Goal: Transaction & Acquisition: Purchase product/service

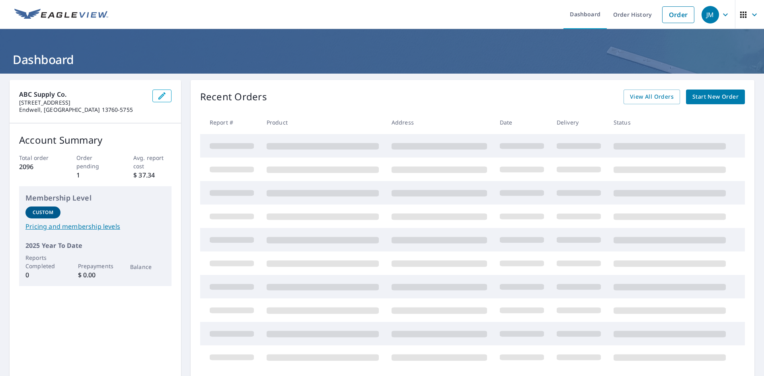
click at [712, 99] on span "Start New Order" at bounding box center [715, 97] width 46 height 10
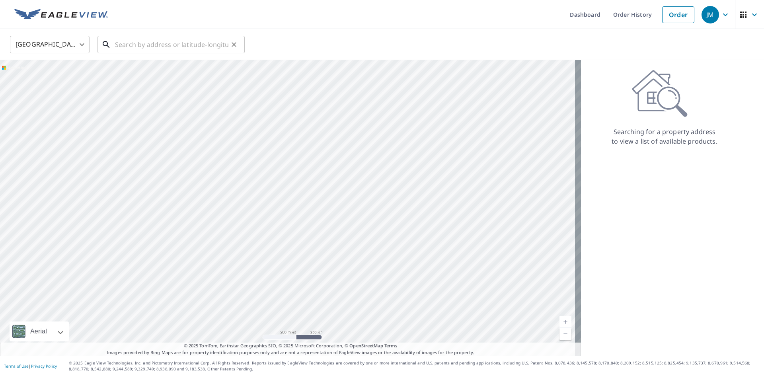
click at [153, 45] on input "text" at bounding box center [171, 44] width 113 height 22
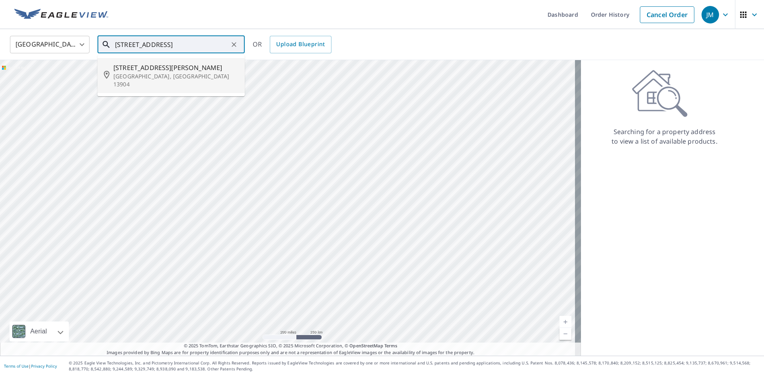
click at [142, 71] on span "[STREET_ADDRESS][PERSON_NAME]" at bounding box center [175, 68] width 125 height 10
type input "[STREET_ADDRESS][PERSON_NAME]"
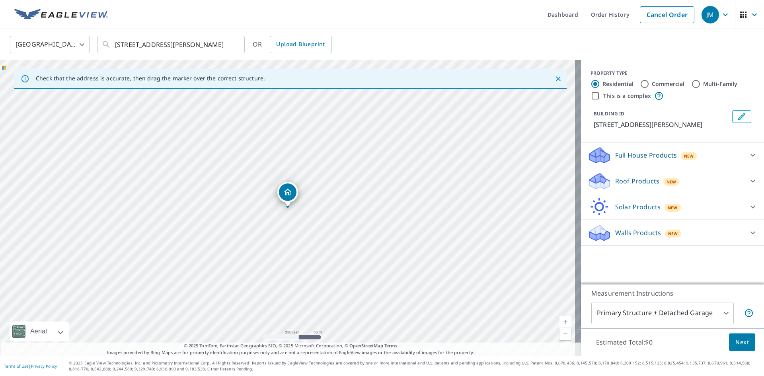
click at [748, 181] on icon at bounding box center [753, 181] width 10 height 10
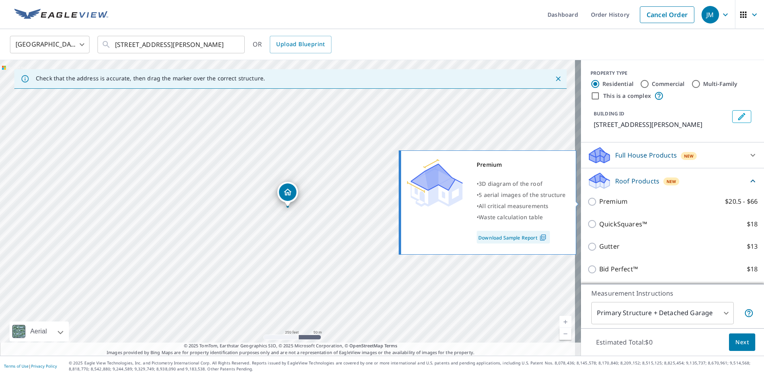
click at [590, 200] on input "Premium $20.5 - $66" at bounding box center [593, 202] width 12 height 10
checkbox input "true"
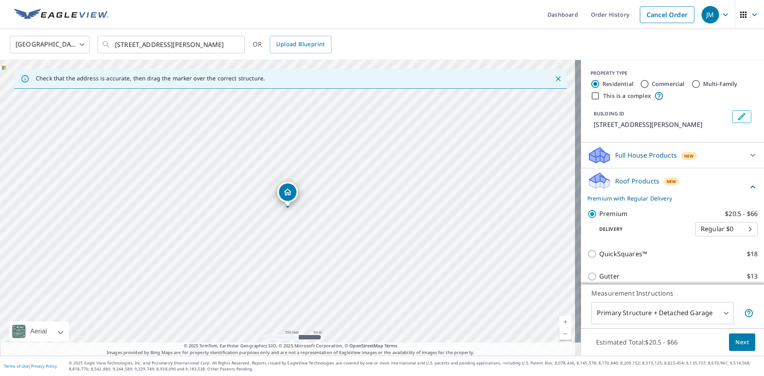
click at [735, 343] on span "Next" at bounding box center [742, 342] width 14 height 10
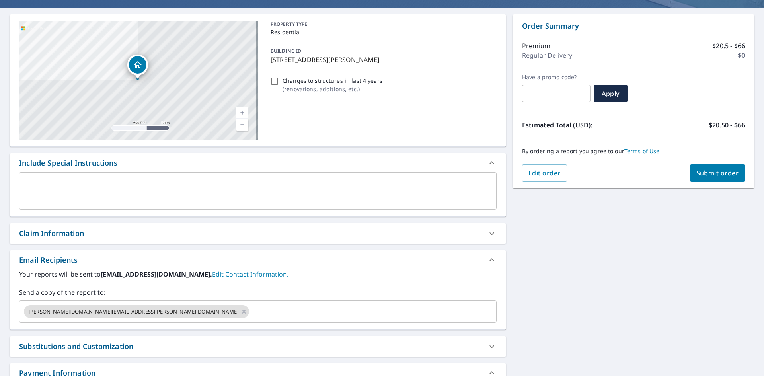
scroll to position [130, 0]
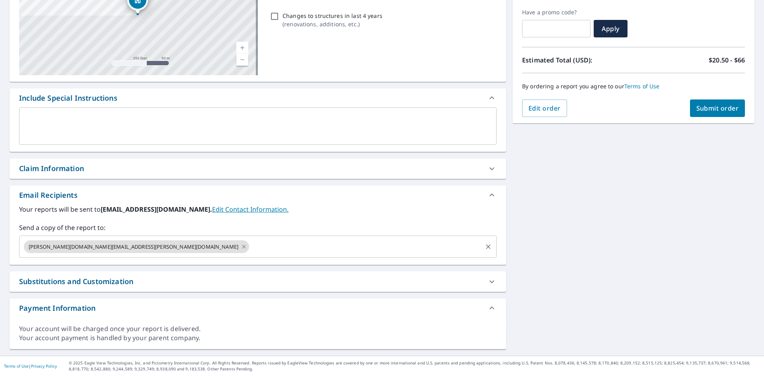
click at [242, 247] on icon at bounding box center [244, 247] width 4 height 4
click at [101, 246] on input "text" at bounding box center [252, 246] width 458 height 15
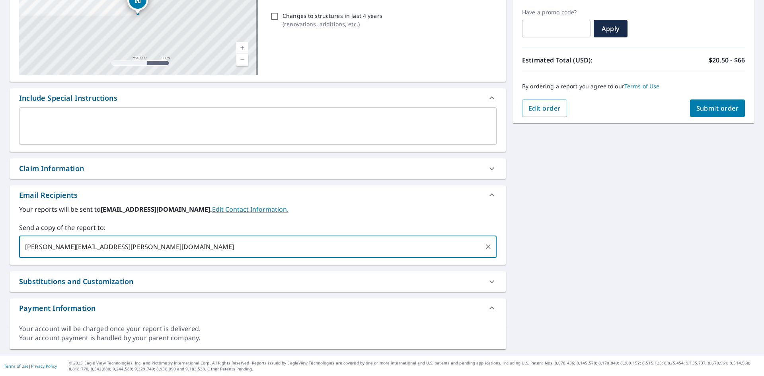
type input "[PERSON_NAME][EMAIL_ADDRESS][PERSON_NAME][DOMAIN_NAME]"
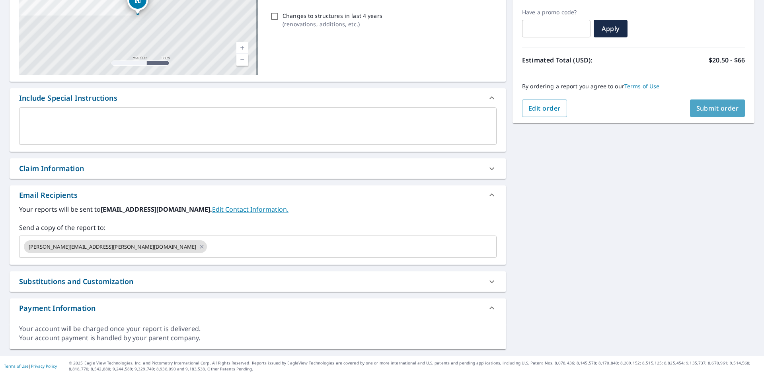
click at [707, 106] on span "Submit order" at bounding box center [717, 108] width 43 height 9
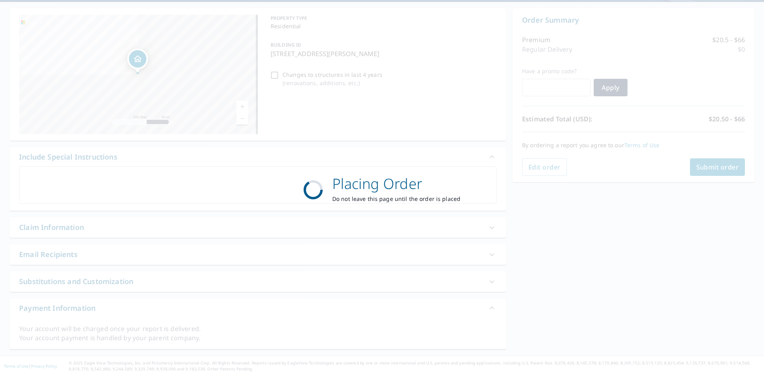
scroll to position [72, 0]
